Goal: Register for event/course

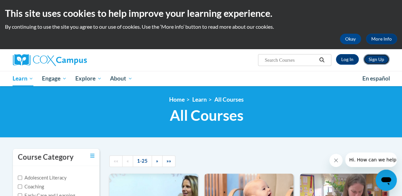
click at [375, 59] on link "Sign Up" at bounding box center [377, 59] width 26 height 11
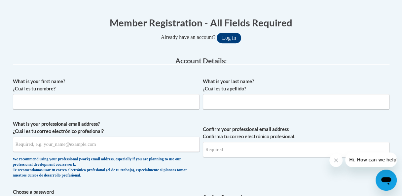
scroll to position [132, 0]
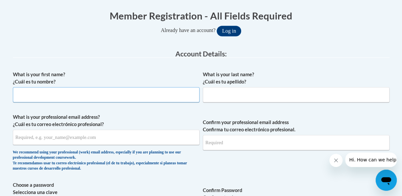
click at [175, 98] on input "What is your first name? ¿Cuál es tu nombre?" at bounding box center [106, 94] width 187 height 15
type input "Ashley"
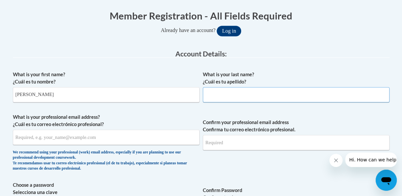
click at [328, 95] on input "What is your last name? ¿Cuál es tu apellido?" at bounding box center [296, 94] width 187 height 15
type input "Stotts"
click at [124, 139] on input "What is your professional email address? ¿Cuál es tu correo electrónico profesi…" at bounding box center [106, 137] width 187 height 15
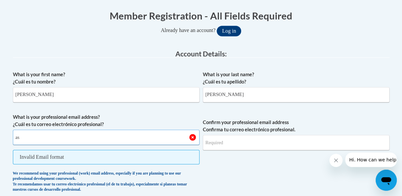
type input "ashley.stotts@clevelandmetroschools.org"
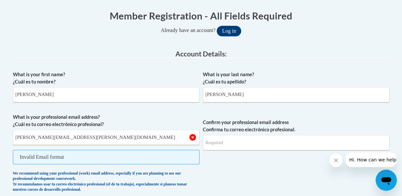
type input "ashley.stotts@clevelandmetroschools.org"
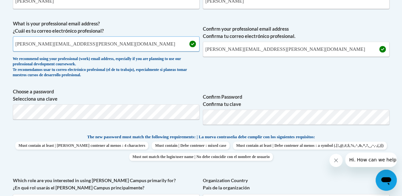
scroll to position [228, 0]
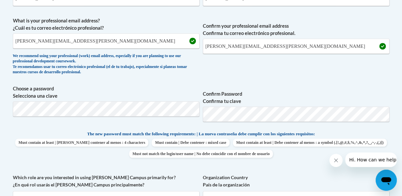
click at [334, 122] on span "Confirm Password Confirma tu clave" at bounding box center [296, 106] width 187 height 42
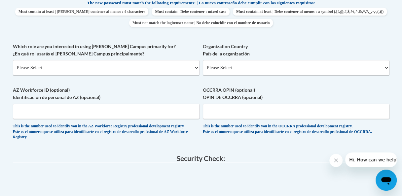
scroll to position [360, 0]
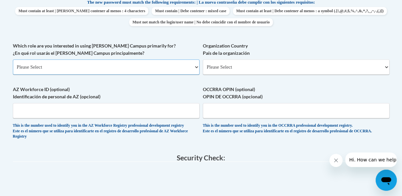
click at [93, 70] on select "Please Select College/University | Colegio/Universidad Community/Nonprofit Part…" at bounding box center [106, 66] width 187 height 15
select select "fbf2d438-af2f-41f8-98f1-81c410e29de3"
click at [13, 59] on select "Please Select College/University | Colegio/Universidad Community/Nonprofit Part…" at bounding box center [106, 66] width 187 height 15
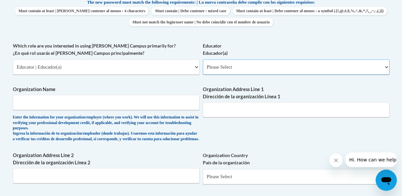
click at [231, 67] on select "Please Select Early Learning/Daycare Teacher/Family Home Care Provider | Maestr…" at bounding box center [296, 66] width 187 height 15
select select "d5fdb05a-b36c-4d60-97fa-9afceda7e903"
click at [203, 59] on select "Please Select Early Learning/Daycare Teacher/Family Home Care Provider | Maestr…" at bounding box center [296, 66] width 187 height 15
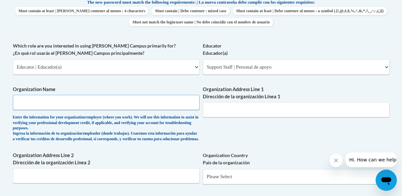
click at [90, 107] on input "Organization Name" at bounding box center [106, 102] width 187 height 15
type input "Cleveland Metropolitan School District"
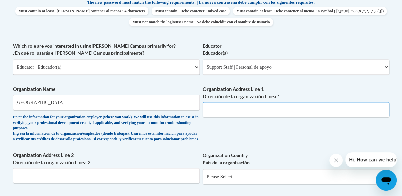
click at [310, 112] on input "Organization Address Line 1 Dirección de la organización Línea 1" at bounding box center [296, 109] width 187 height 15
click at [310, 112] on input "11" at bounding box center [296, 109] width 187 height 15
click at [310, 112] on input "1" at bounding box center [296, 109] width 187 height 15
type input "1111 Superior Ave Suite 1800 Cleveland Ohio"
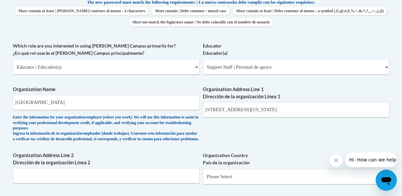
drag, startPoint x: 401, startPoint y: 114, endPoint x: 401, endPoint y: 126, distance: 11.9
click at [401, 126] on body "This site uses cookies to help improve your learning experience. By continuing …" at bounding box center [201, 98] width 402 height 916
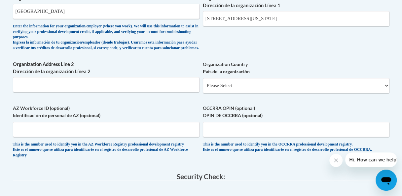
scroll to position [453, 0]
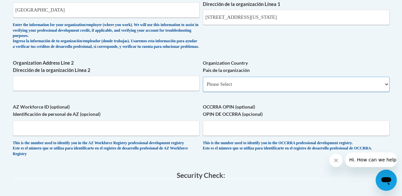
click at [307, 88] on select "Please Select United States | Estados Unidos Outside of the United States | Fue…" at bounding box center [296, 84] width 187 height 15
select select "ad49bcad-a171-4b2e-b99c-48b446064914"
click at [203, 82] on select "Please Select United States | Estados Unidos Outside of the United States | Fue…" at bounding box center [296, 84] width 187 height 15
select select
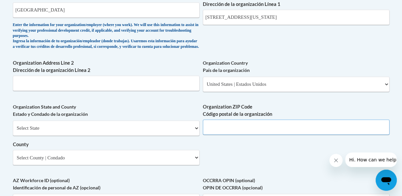
click at [269, 128] on input "Organization ZIP Code Código postal de la organización" at bounding box center [296, 127] width 187 height 15
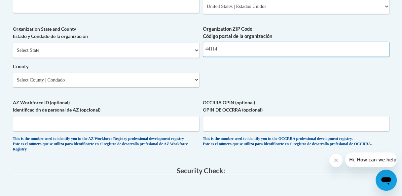
scroll to position [532, 0]
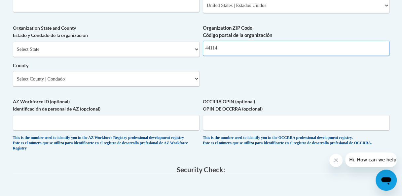
type input "44114"
click at [297, 128] on input "OCCRRA OPIN (optional) OPIN DE OCCRRA (opcional)" at bounding box center [296, 122] width 187 height 15
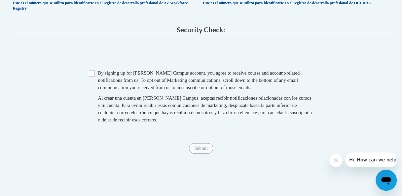
scroll to position [677, 0]
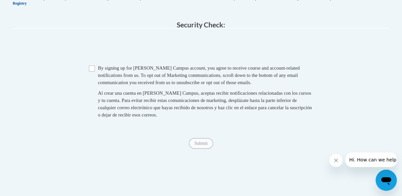
type input "1113-2806"
click at [91, 72] on input "Checkbox" at bounding box center [92, 69] width 6 height 6
checkbox input "true"
click at [198, 149] on input "Submit" at bounding box center [201, 143] width 24 height 11
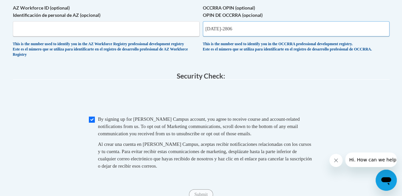
scroll to position [612, 0]
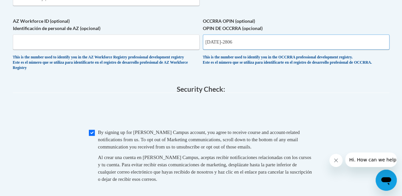
click at [217, 46] on input "1113-2806" at bounding box center [296, 42] width 187 height 15
type input "11132806"
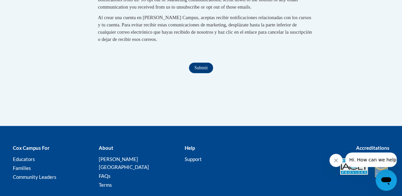
scroll to position [802, 0]
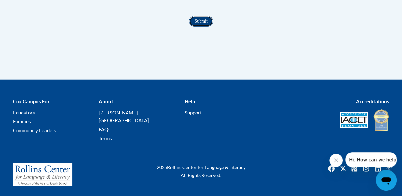
click at [200, 27] on input "Submit" at bounding box center [201, 21] width 24 height 11
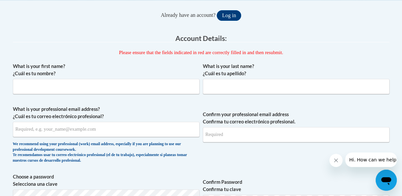
scroll to position [111, 0]
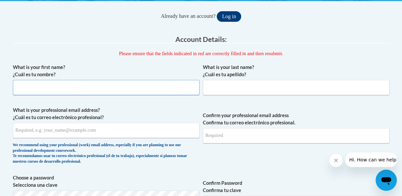
click at [97, 84] on input "What is your first name? ¿Cuál es tu nombre?" at bounding box center [106, 87] width 187 height 15
type input "Ashley"
type input "Stotts"
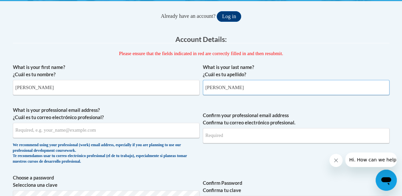
type input "ashley.stotts@clevelandmetroschools.org"
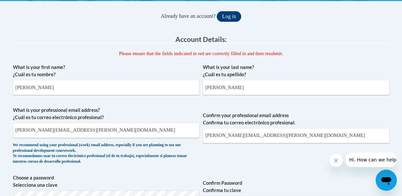
type input "11132806"
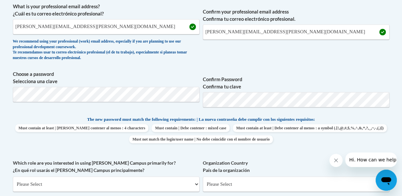
scroll to position [216, 0]
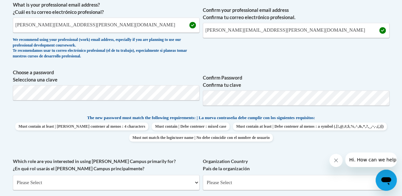
click at [382, 132] on span "Must contain at least | Debe contener al menos : 4 characters Must contain | De…" at bounding box center [201, 132] width 377 height 19
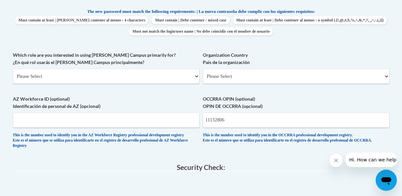
scroll to position [331, 0]
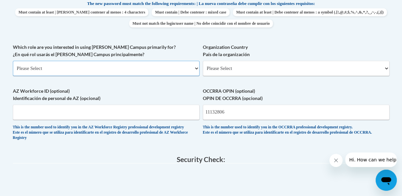
click at [172, 73] on select "Please Select College/University | Colegio/Universidad Community/Nonprofit Part…" at bounding box center [106, 68] width 187 height 15
select select "fbf2d438-af2f-41f8-98f1-81c410e29de3"
click at [13, 61] on select "Please Select College/University | Colegio/Universidad Community/Nonprofit Part…" at bounding box center [106, 68] width 187 height 15
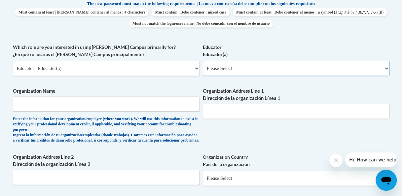
click at [260, 68] on select "Please Select Early Learning/Daycare Teacher/Family Home Care Provider | Maestr…" at bounding box center [296, 68] width 187 height 15
select select "d5fdb05a-b36c-4d60-97fa-9afceda7e903"
click at [203, 61] on select "Please Select Early Learning/Daycare Teacher/Family Home Care Provider | Maestr…" at bounding box center [296, 68] width 187 height 15
click at [127, 106] on input "Organization Name" at bounding box center [106, 104] width 187 height 15
type input "Cleveland Metropolitan School District"
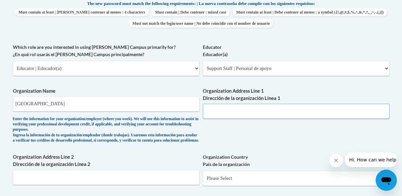
type input "1111 Superior Ave Suite 1800 Cleveland Ohio"
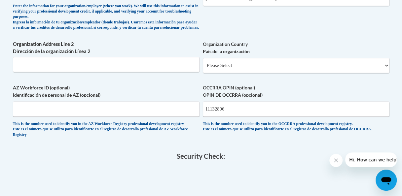
scroll to position [446, 0]
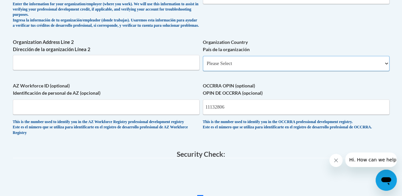
click at [266, 66] on select "Please Select United States | Estados Unidos Outside of the United States | Fue…" at bounding box center [296, 63] width 187 height 15
select select "ad49bcad-a171-4b2e-b99c-48b446064914"
click at [203, 61] on select "Please Select United States | Estados Unidos Outside of the United States | Fue…" at bounding box center [296, 63] width 187 height 15
select select
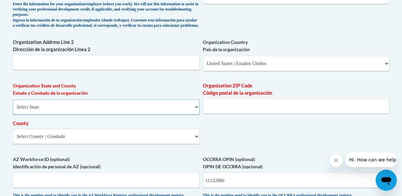
click at [192, 112] on select "Select State Alabama Alaska Arizona Arkansas California Colorado Connecticut De…" at bounding box center [106, 106] width 187 height 15
select select "Ohio"
click at [13, 105] on select "Select State Alabama Alaska Arizona Arkansas California Colorado Connecticut De…" at bounding box center [106, 106] width 187 height 15
click at [258, 109] on input "Organization ZIP Code Código postal de la organización" at bounding box center [296, 105] width 187 height 15
type input "44114"
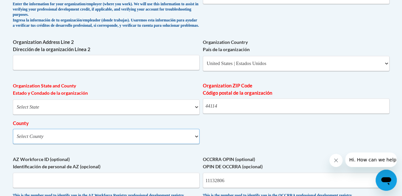
click at [140, 137] on select "Select County Adams Allen Ashland Ashtabula Athens Auglaize Belmont Brown Butle…" at bounding box center [106, 136] width 187 height 15
select select "Cuyahoga"
click at [13, 134] on select "Select County Adams Allen Ashland Ashtabula Athens Auglaize Belmont Brown Butle…" at bounding box center [106, 136] width 187 height 15
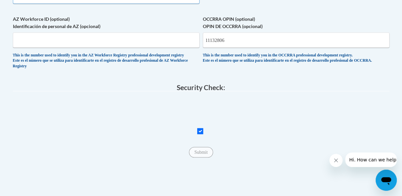
scroll to position [587, 0]
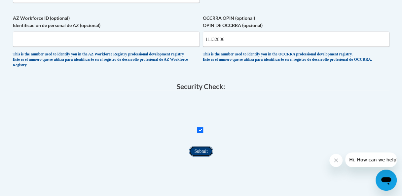
click at [202, 157] on input "Submit" at bounding box center [201, 151] width 24 height 11
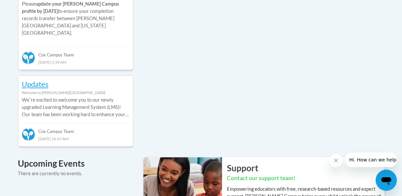
scroll to position [366, 0]
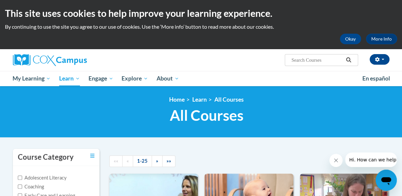
click at [322, 59] on input "Search..." at bounding box center [317, 60] width 53 height 8
type input "Read With Me pt 2"
click at [352, 58] on button "Search" at bounding box center [349, 60] width 10 height 8
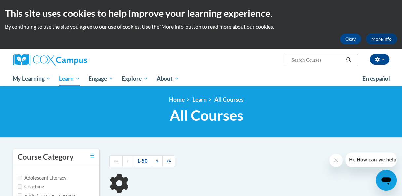
type input "Read With Me pt 2"
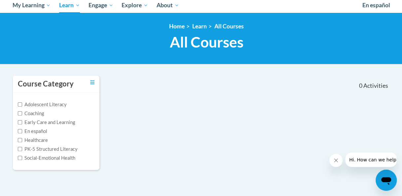
scroll to position [71, 0]
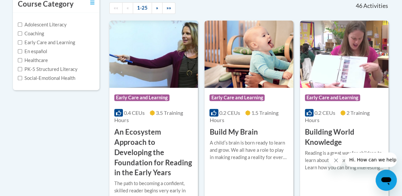
scroll to position [140, 0]
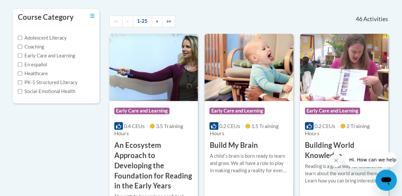
click at [44, 93] on label "Social-Emotional Health" at bounding box center [47, 91] width 58 height 7
click at [22, 93] on input "Social-Emotional Health" at bounding box center [20, 91] width 4 height 4
checkbox input "true"
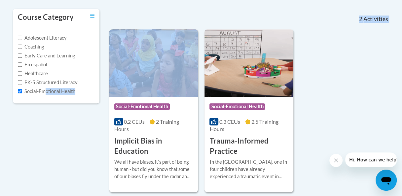
drag, startPoint x: 44, startPoint y: 93, endPoint x: 70, endPoint y: 156, distance: 68.1
click at [70, 156] on div "Course Category Adolescent Literacy Coaching Early Care and Learning En español…" at bounding box center [201, 101] width 387 height 184
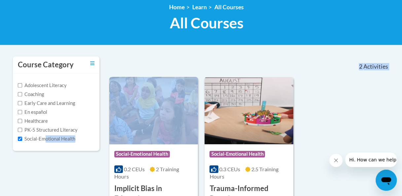
scroll to position [91, 0]
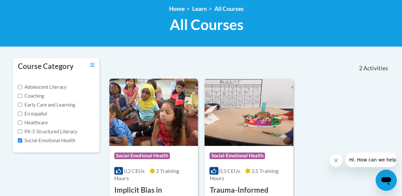
click at [45, 132] on label "PK-5 Structured Literacy" at bounding box center [48, 131] width 60 height 7
click at [22, 132] on input "PK-5 Structured Literacy" at bounding box center [20, 132] width 4 height 4
checkbox input "true"
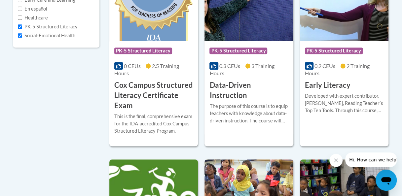
scroll to position [194, 0]
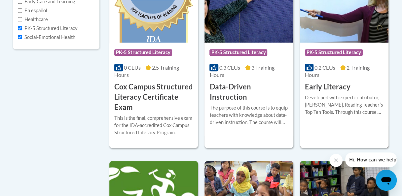
click at [331, 86] on h3 "Early Literacy" at bounding box center [328, 87] width 46 height 10
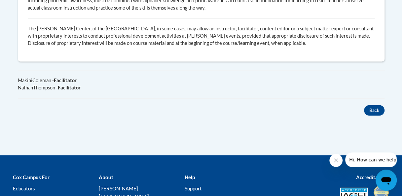
scroll to position [436, 0]
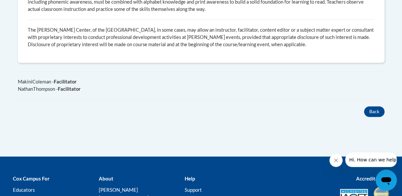
drag, startPoint x: 404, startPoint y: 159, endPoint x: 267, endPoint y: 129, distance: 139.9
drag, startPoint x: 405, startPoint y: 63, endPoint x: 397, endPoint y: 15, distance: 49.0
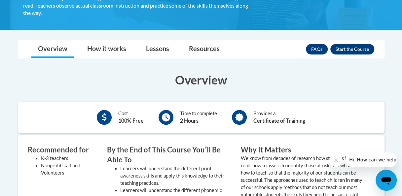
scroll to position [149, 0]
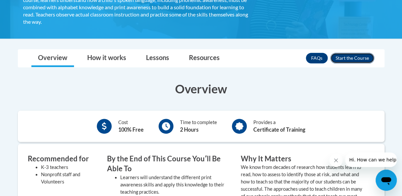
click at [362, 56] on button "Enroll" at bounding box center [353, 58] width 44 height 11
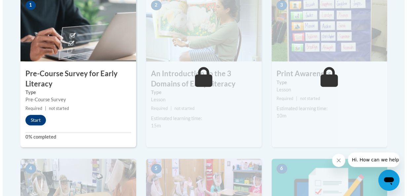
scroll to position [229, 0]
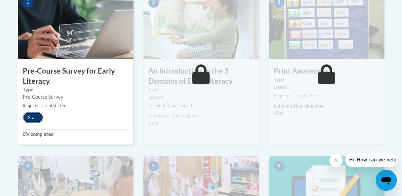
click at [34, 116] on button "Start" at bounding box center [33, 117] width 20 height 11
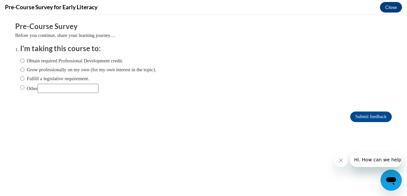
scroll to position [0, 0]
click at [20, 59] on input "Obtain required Professional Development credit." at bounding box center [22, 60] width 4 height 7
radio input "true"
click at [353, 113] on input "Submit feedback" at bounding box center [371, 117] width 42 height 11
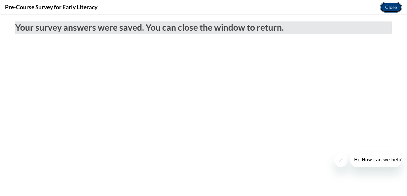
click at [393, 5] on button "Close" at bounding box center [391, 7] width 22 height 11
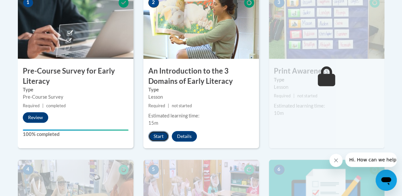
click at [154, 137] on button "Start" at bounding box center [158, 136] width 20 height 11
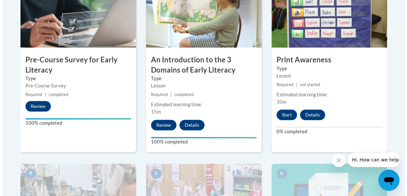
scroll to position [235, 0]
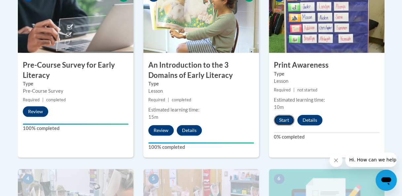
click at [284, 120] on button "Start" at bounding box center [284, 120] width 20 height 11
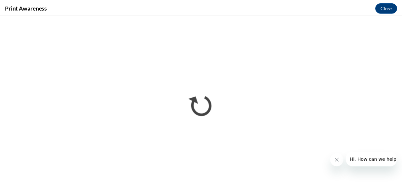
scroll to position [0, 0]
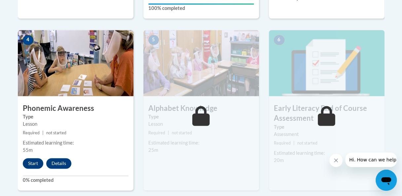
scroll to position [381, 0]
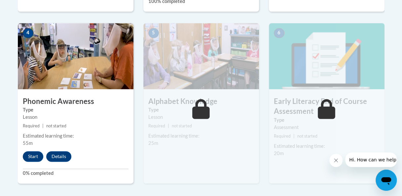
click at [353, 114] on h3 "Early Literacy End of Course Assessment" at bounding box center [327, 107] width 116 height 20
